Goal: Communication & Community: Connect with others

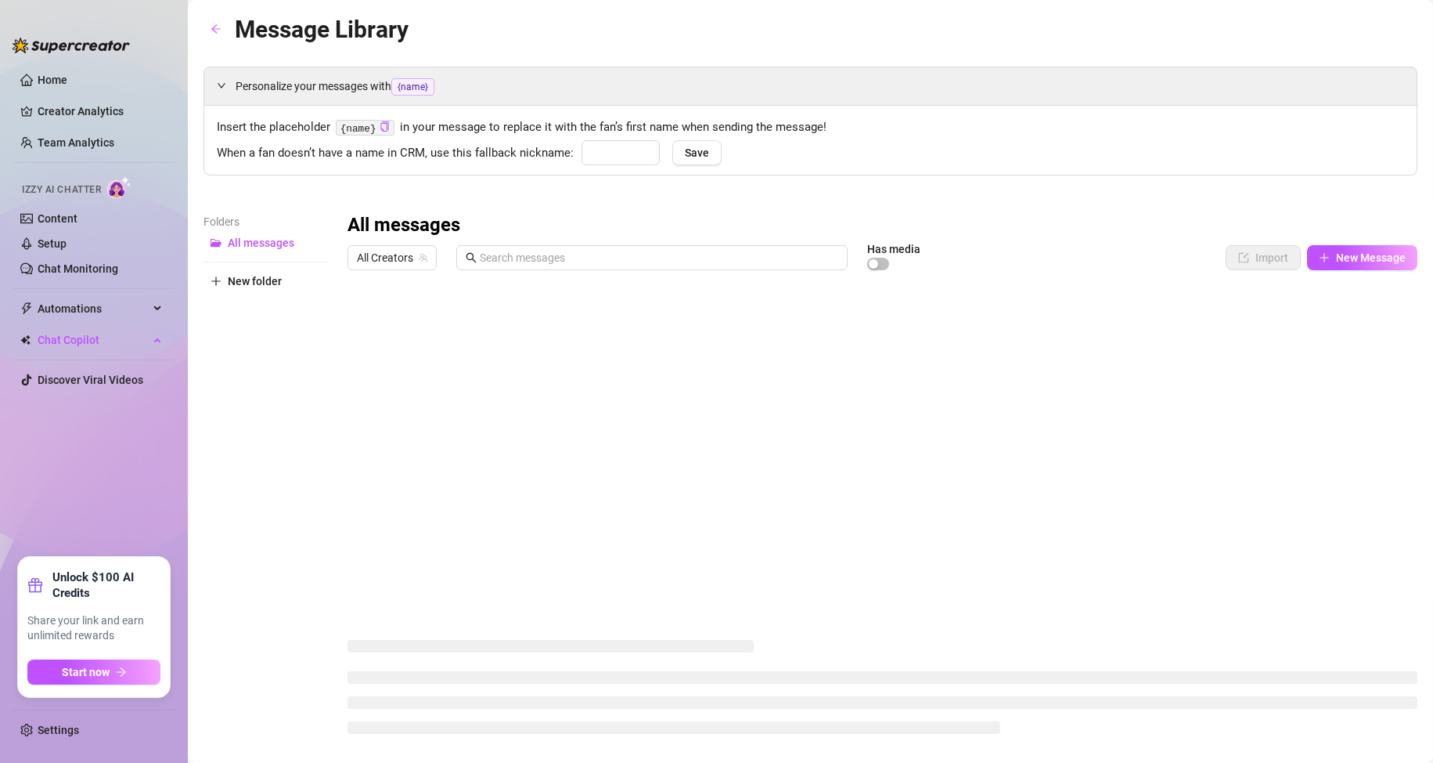
type input "babe"
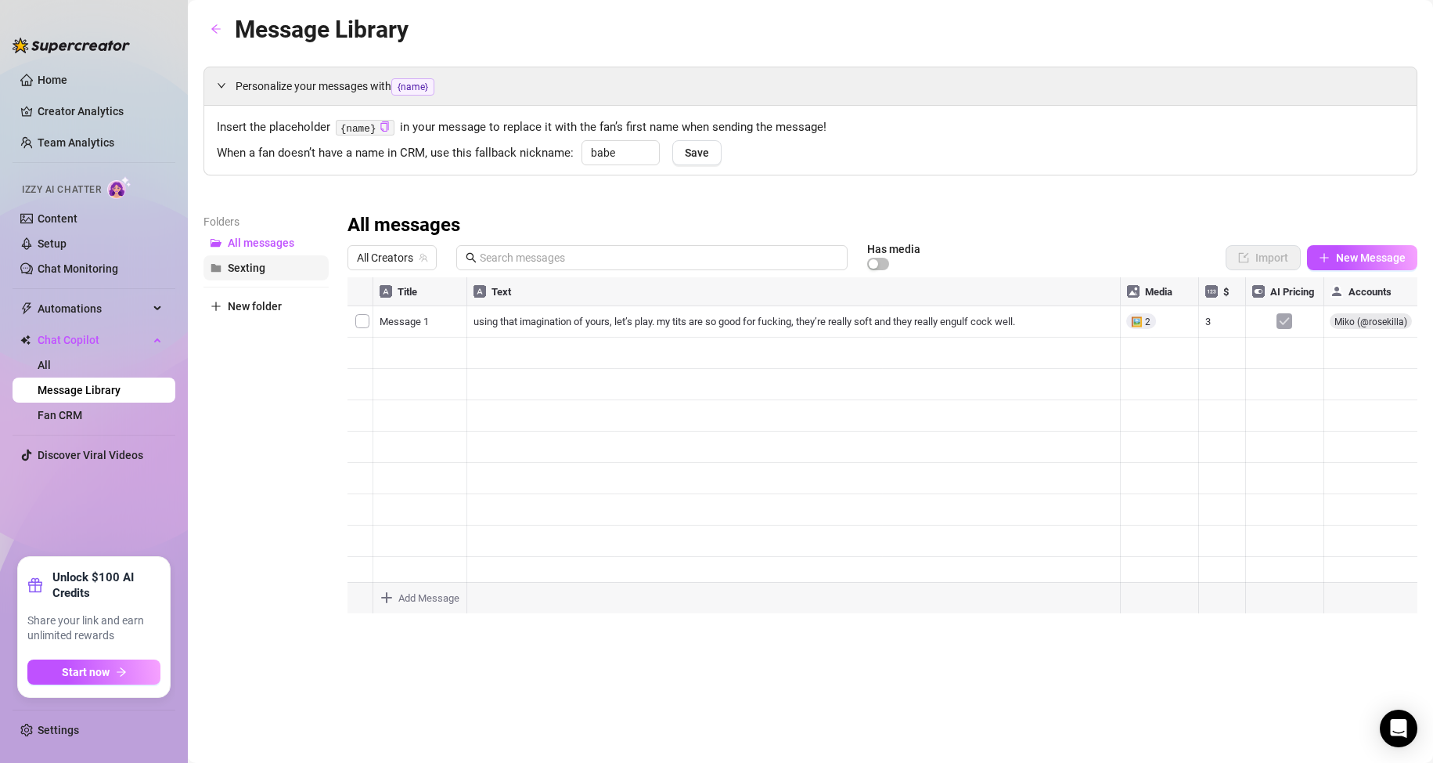
click at [260, 265] on span "Sexting" at bounding box center [247, 267] width 38 height 13
click at [421, 263] on span "All Creators" at bounding box center [392, 257] width 70 height 23
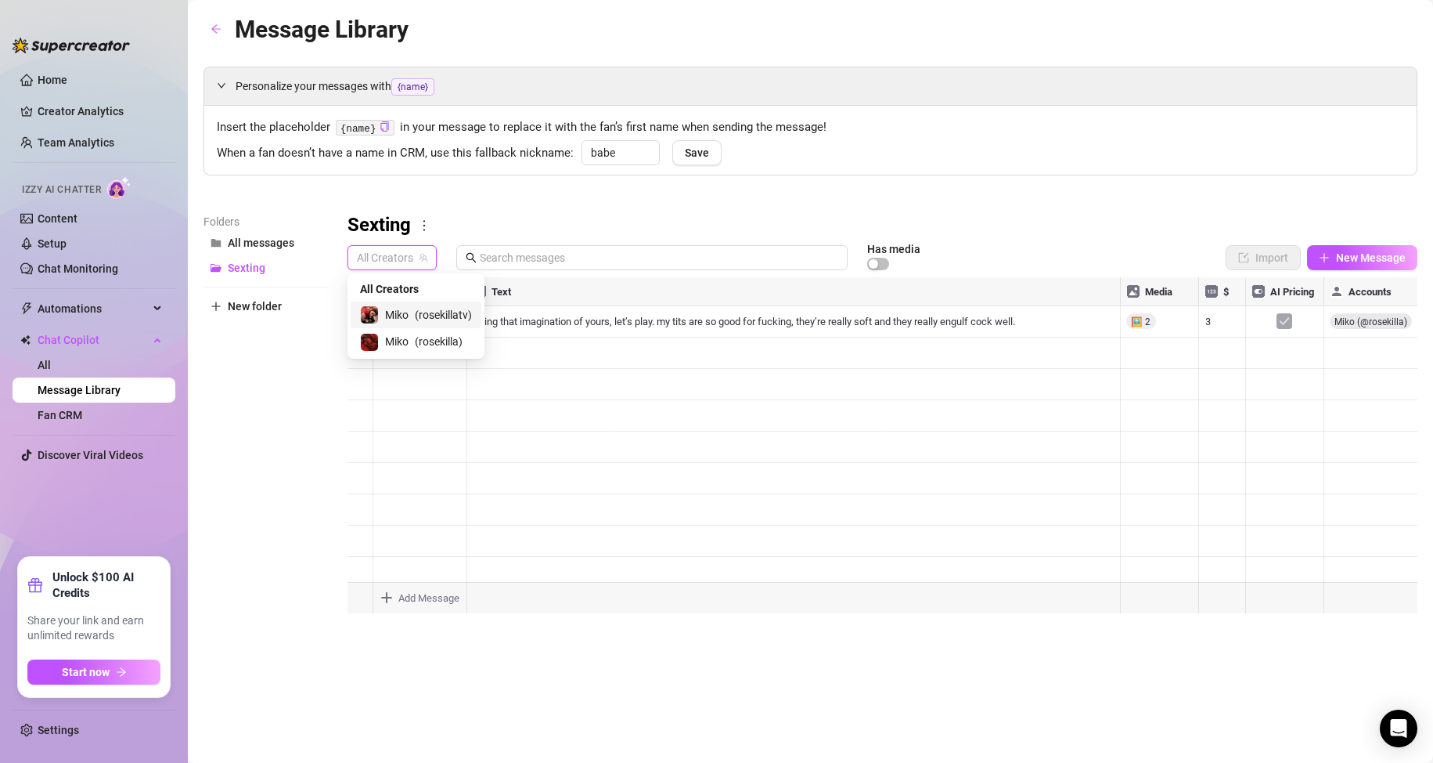
click at [444, 316] on span "( rosekillatv )" at bounding box center [443, 314] width 57 height 17
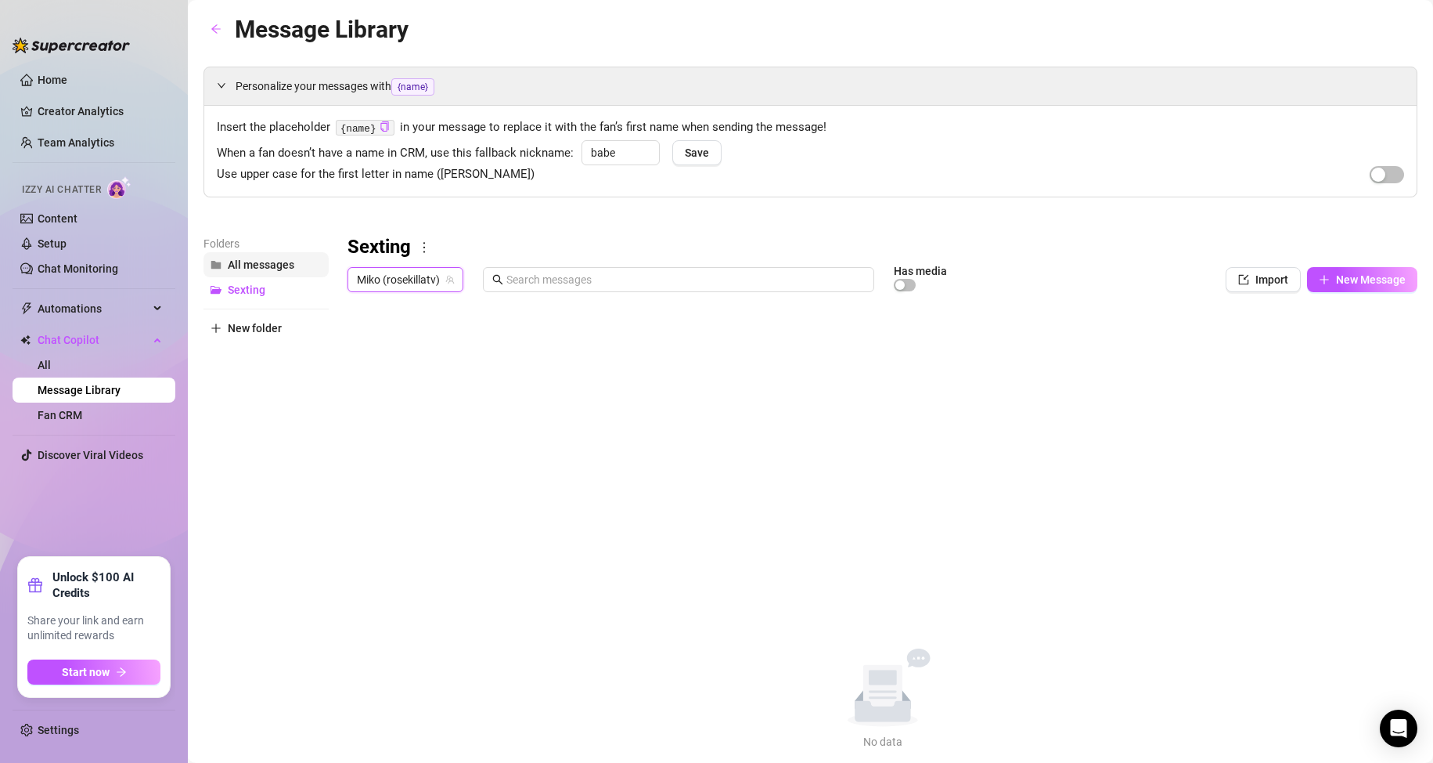
click at [249, 265] on span "All messages" at bounding box center [261, 264] width 67 height 13
click at [258, 289] on span "Sexting" at bounding box center [247, 289] width 38 height 13
click at [411, 280] on span "Miko (rosekillatv)" at bounding box center [405, 279] width 97 height 23
click at [424, 366] on span "( rosekilla )" at bounding box center [439, 363] width 48 height 17
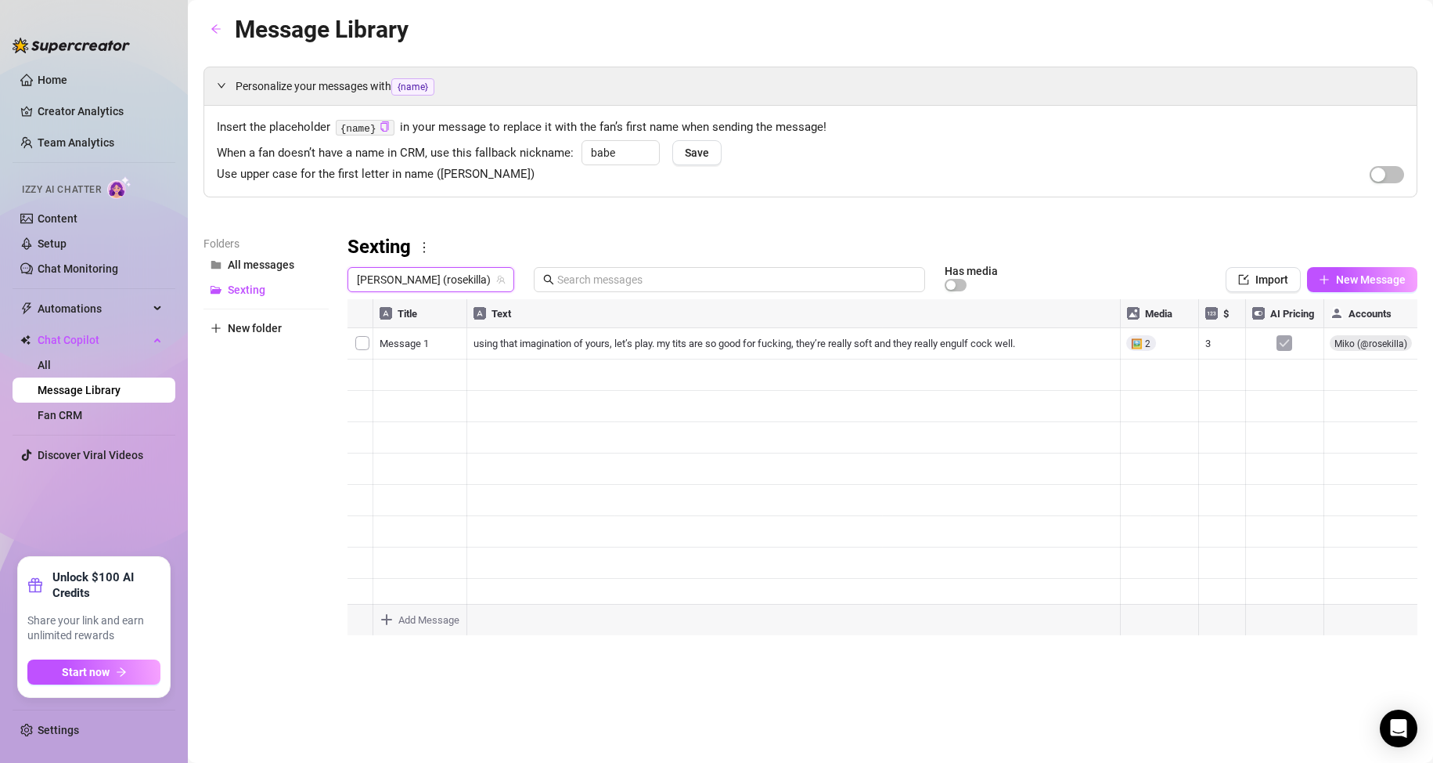
click at [387, 279] on span "[PERSON_NAME] (rosekilla)" at bounding box center [431, 279] width 148 height 23
click at [567, 443] on div at bounding box center [883, 473] width 1070 height 349
